Goal: Task Accomplishment & Management: Use online tool/utility

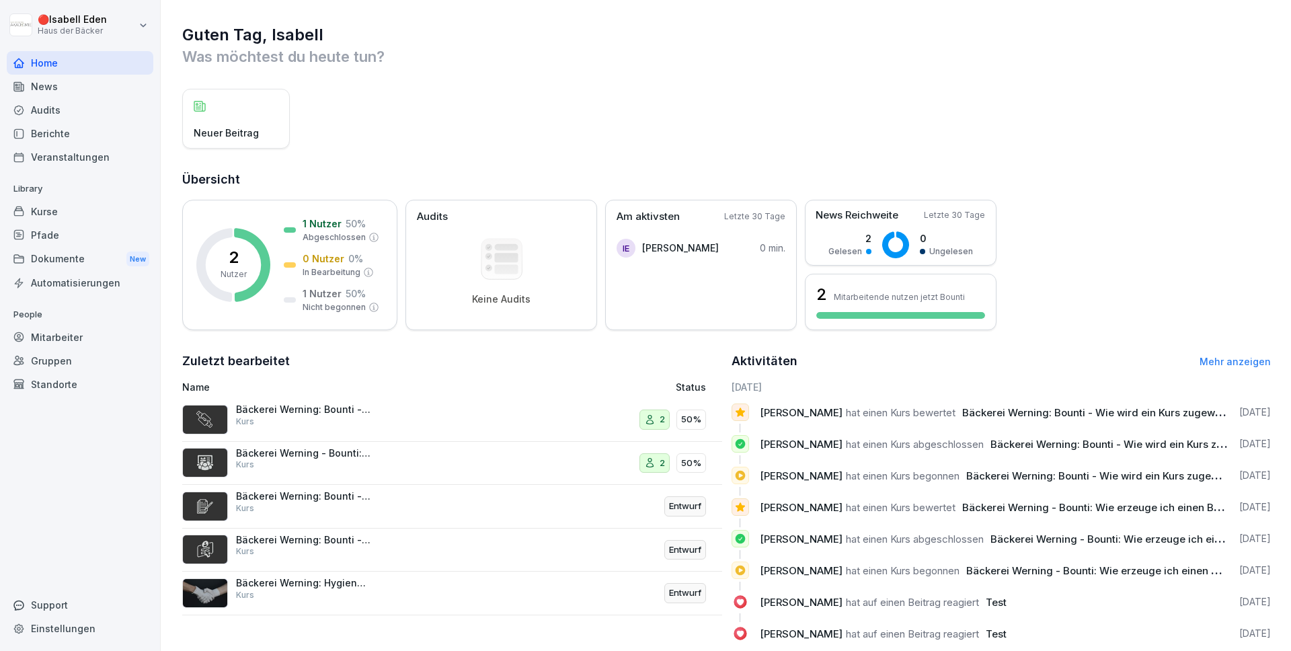
click at [18, 337] on icon at bounding box center [18, 336] width 9 height 9
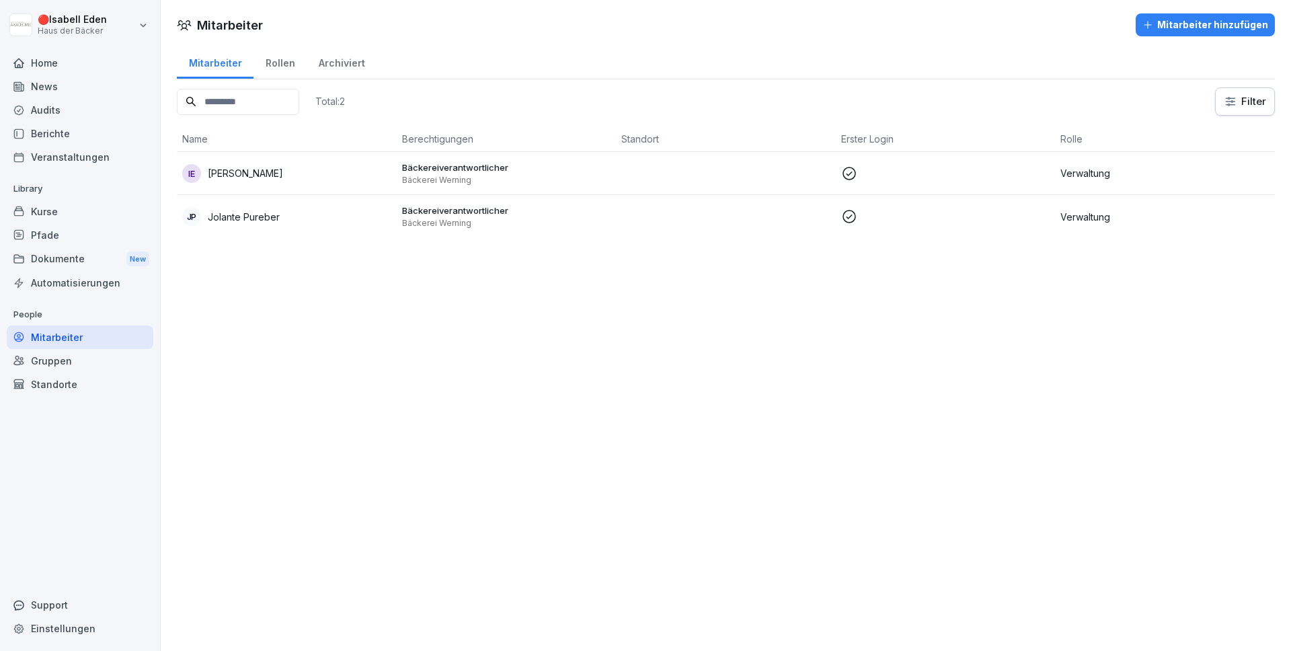
click at [46, 214] on div "Kurse" at bounding box center [80, 212] width 147 height 24
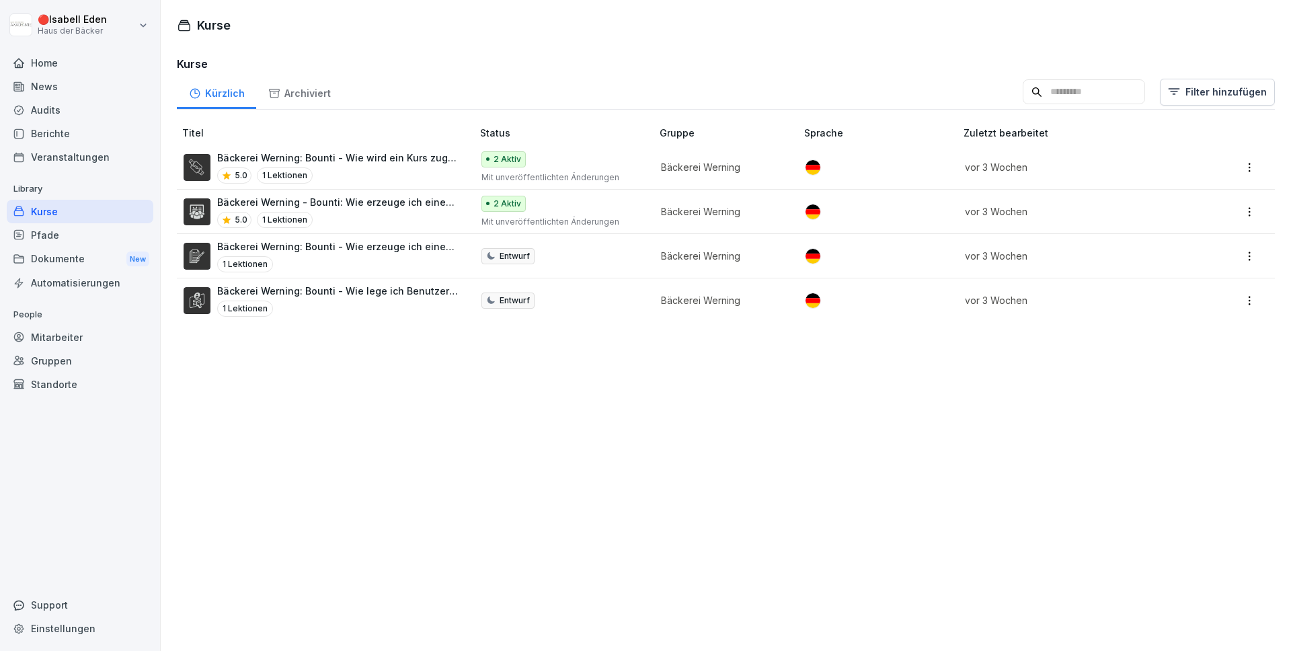
click at [320, 163] on p "Bäckerei Werning: Bounti - Wie wird ein Kurs zugewiesen?" at bounding box center [337, 158] width 241 height 14
click at [286, 153] on p "Bäckerei Werning: Bounti - Wie wird ein Kurs zugewiesen?" at bounding box center [337, 158] width 241 height 14
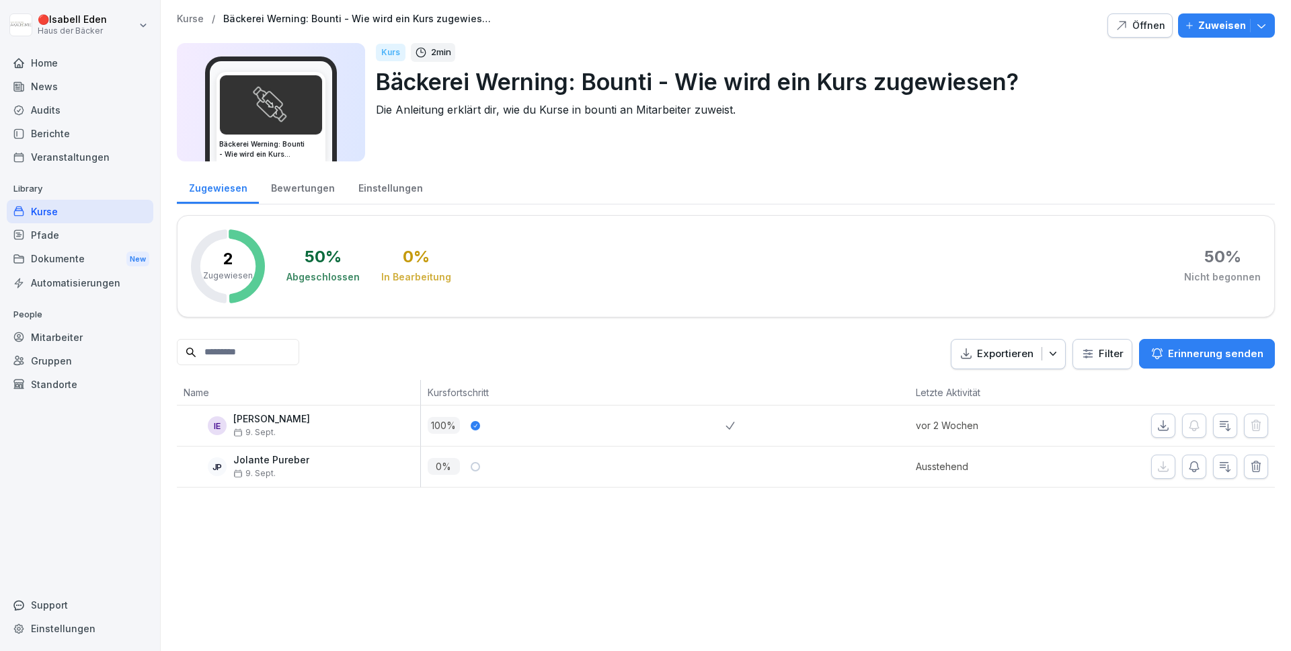
click at [1141, 28] on div "Öffnen" at bounding box center [1140, 25] width 50 height 15
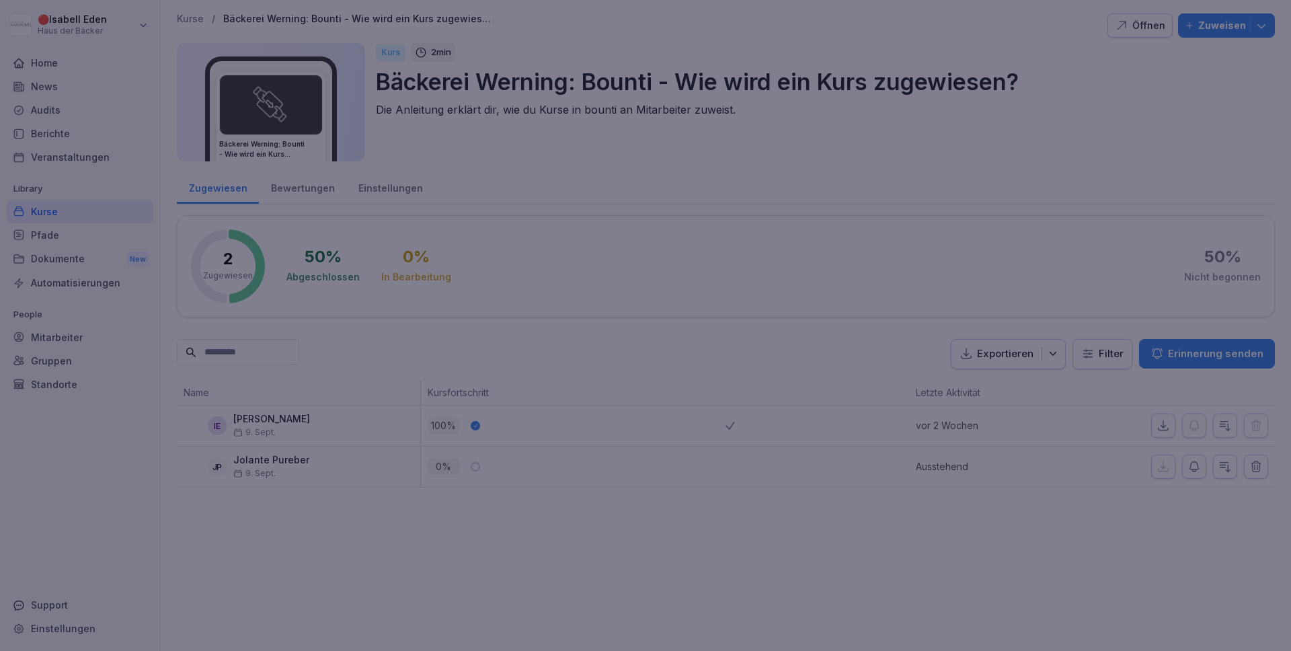
click at [913, 71] on div at bounding box center [645, 325] width 1291 height 651
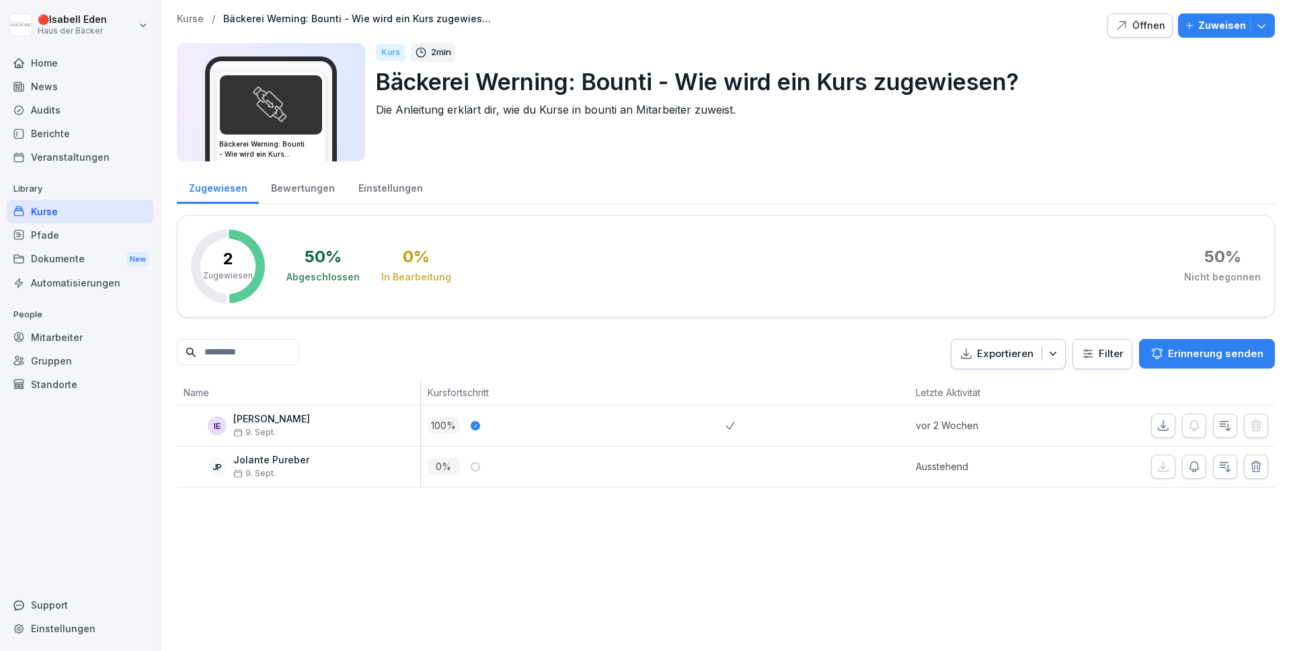
click at [1264, 31] on icon "button" at bounding box center [1260, 25] width 13 height 13
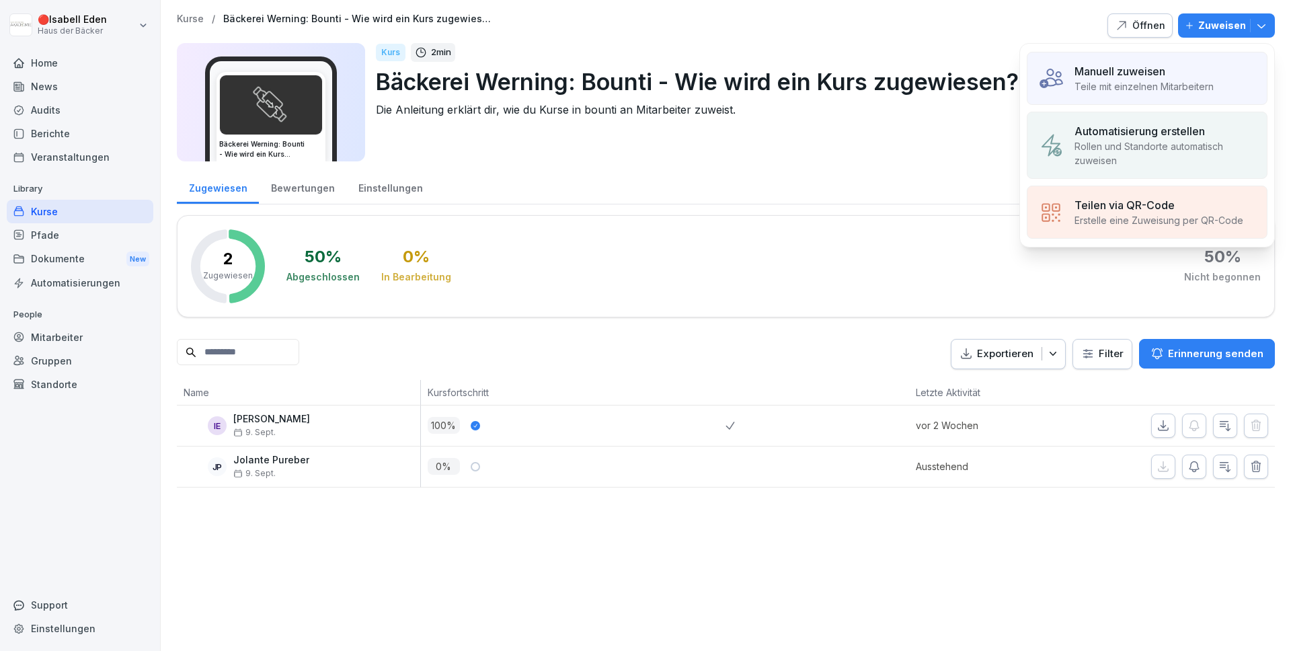
click at [1091, 204] on p "Teilen via QR-Code" at bounding box center [1124, 205] width 100 height 16
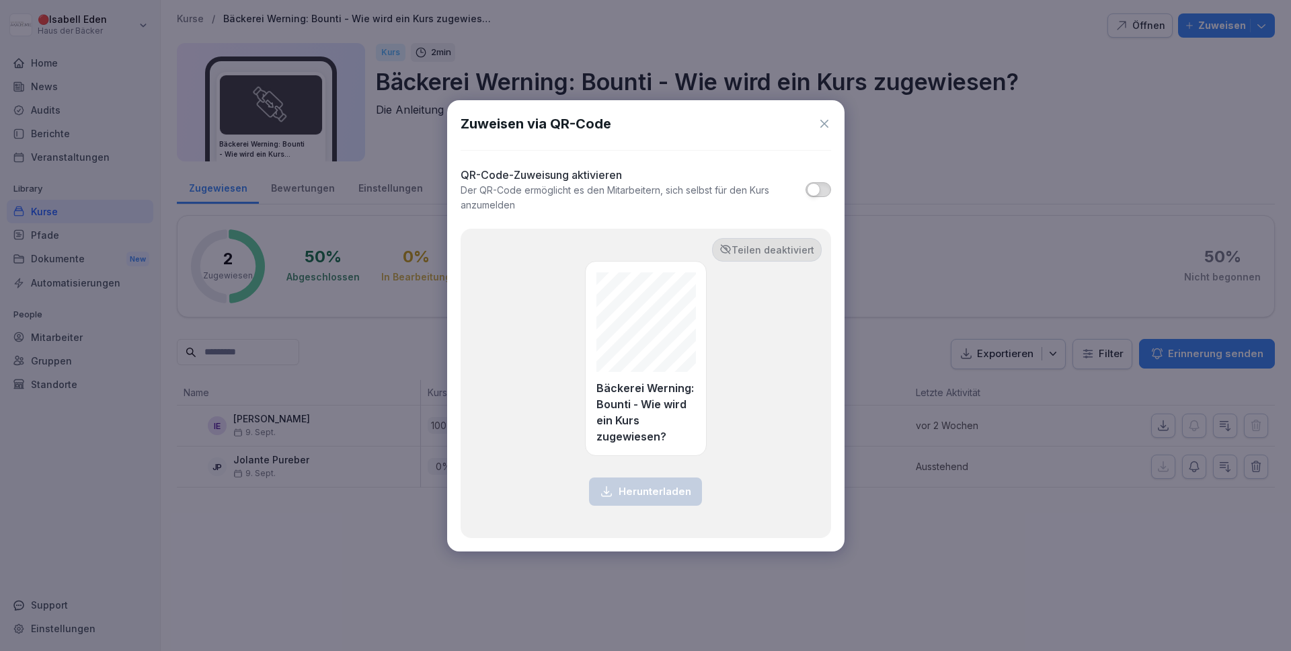
click at [823, 190] on button "button" at bounding box center [817, 189] width 25 height 15
click at [816, 189] on span "button" at bounding box center [813, 189] width 13 height 13
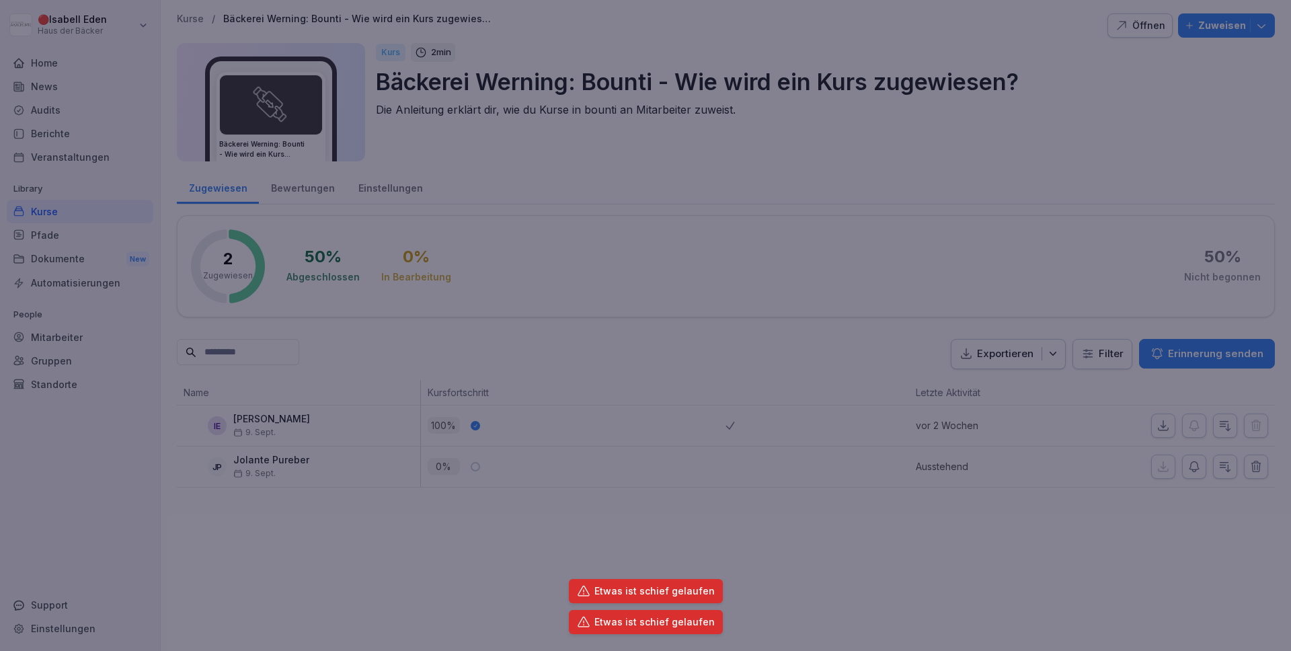
click at [959, 159] on div at bounding box center [645, 325] width 1291 height 651
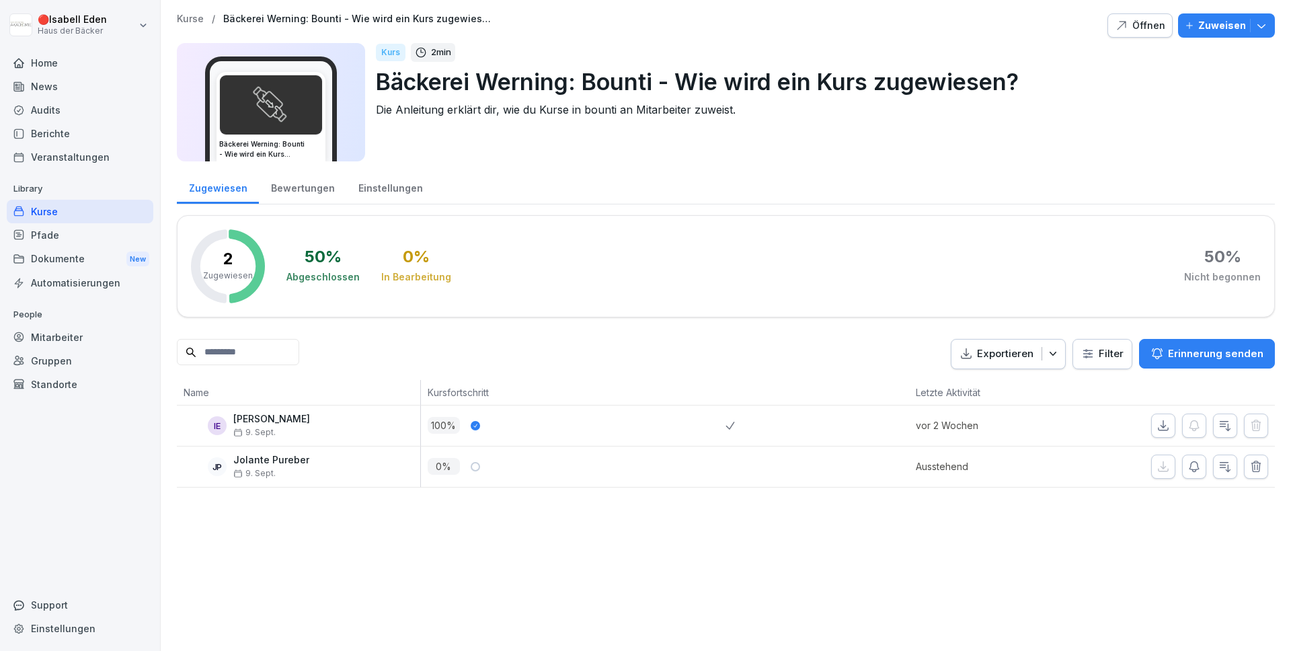
click at [128, 13] on html "🔴 [PERSON_NAME] Haus der Bäcker Home News Audits Berichte Veranstaltungen Libra…" at bounding box center [645, 325] width 1291 height 651
click at [120, 85] on div "Abmelden" at bounding box center [85, 85] width 133 height 25
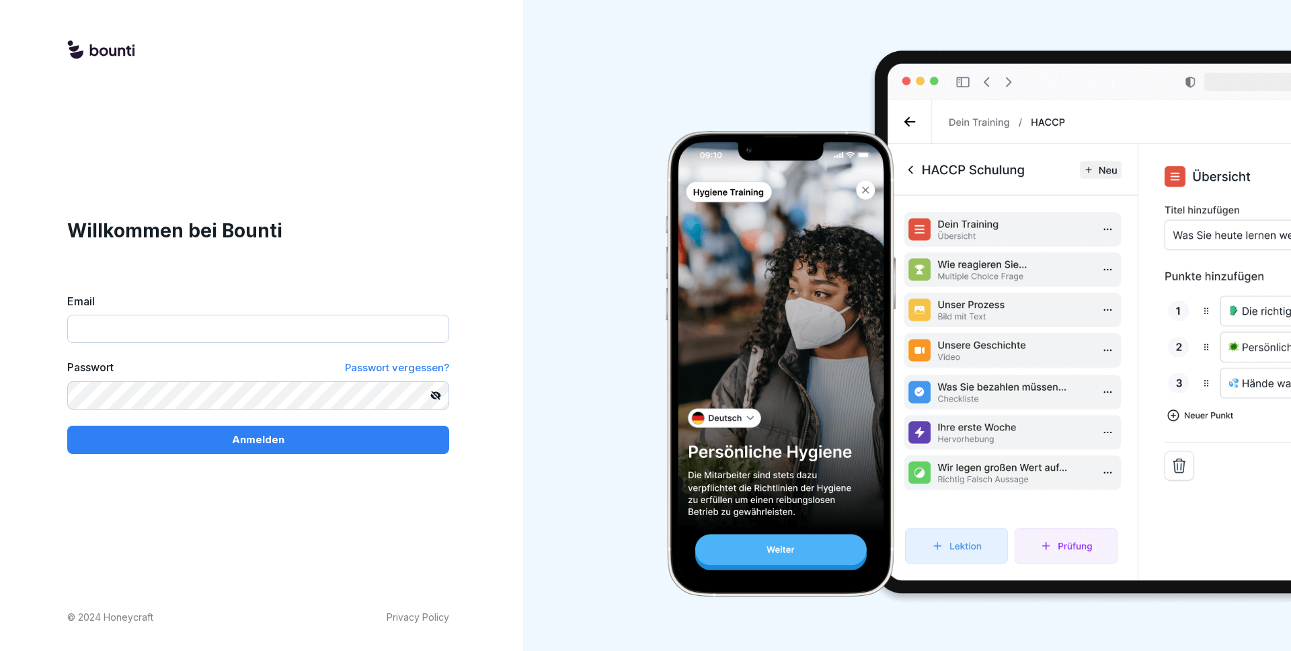
type input "**********"
click at [159, 332] on input "**********" at bounding box center [258, 329] width 382 height 28
click at [0, 650] on com-1password-button at bounding box center [0, 651] width 0 height 0
